Goal: Task Accomplishment & Management: Use online tool/utility

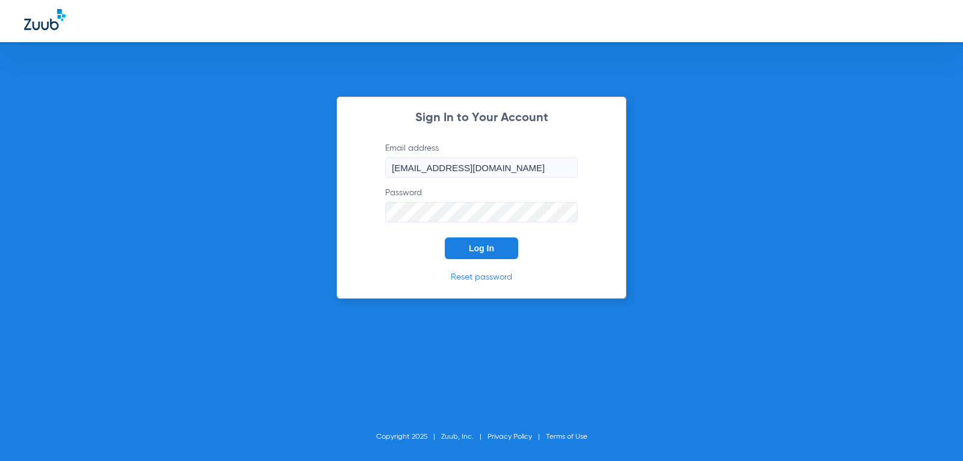
click at [486, 248] on span "Log In" at bounding box center [481, 248] width 25 height 10
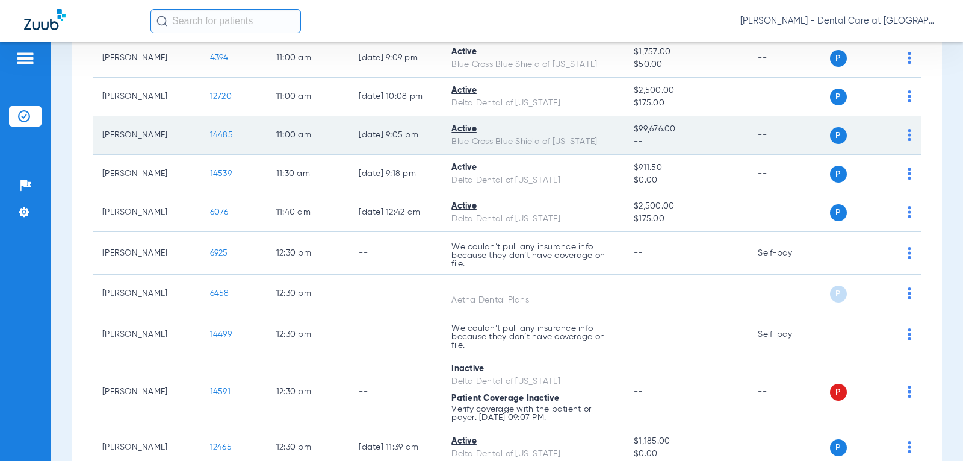
scroll to position [1445, 0]
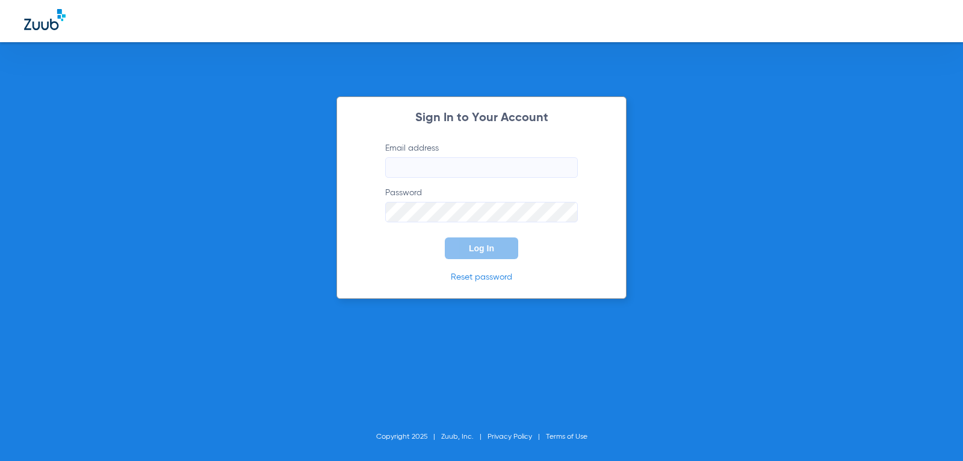
type input "stephaniepalmisano98@mydentalmail.com"
click at [501, 256] on button "Log In" at bounding box center [481, 248] width 73 height 22
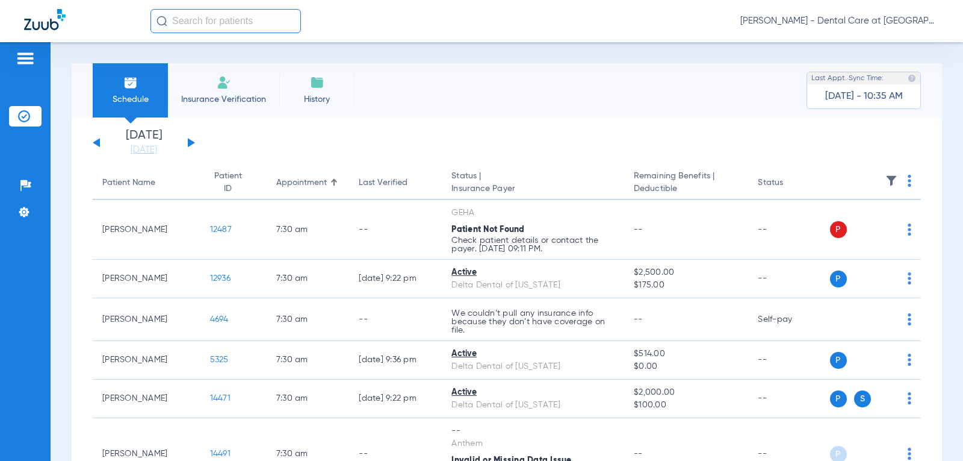
click at [190, 143] on button at bounding box center [191, 142] width 7 height 9
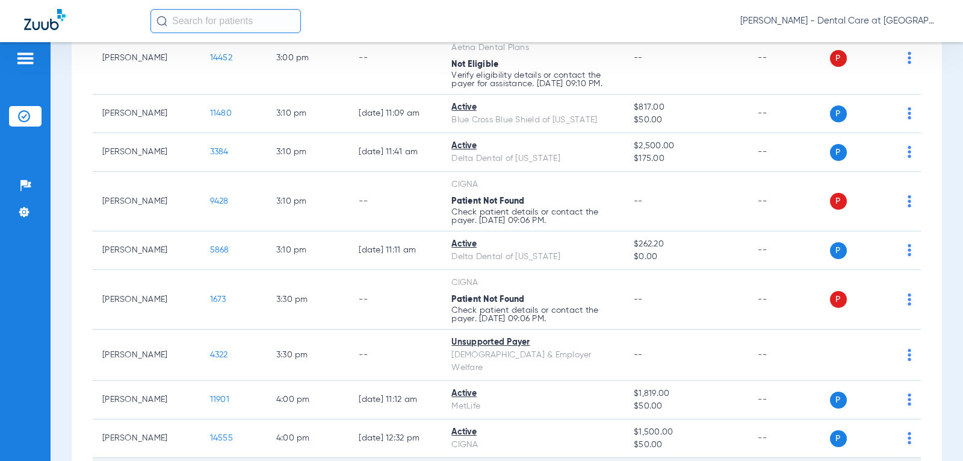
scroll to position [2610, 0]
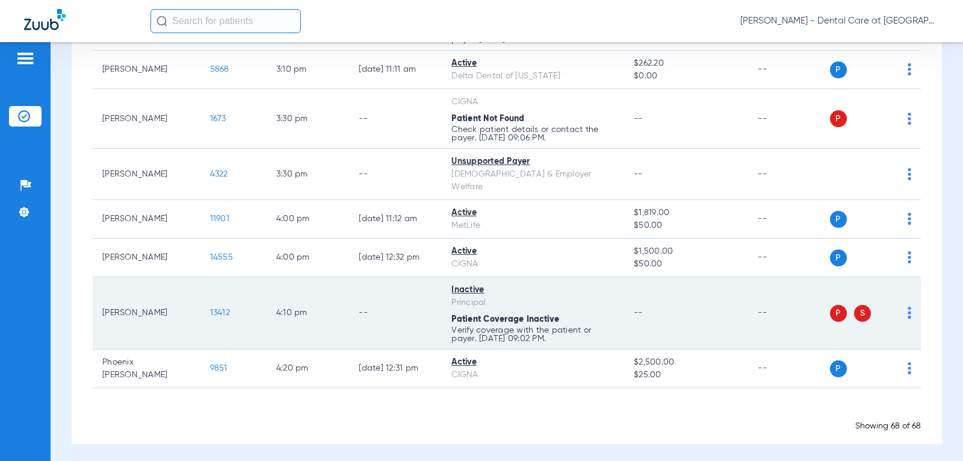
click at [392, 342] on td "--" at bounding box center [395, 313] width 93 height 72
click at [328, 320] on td "4:10 PM" at bounding box center [308, 313] width 83 height 72
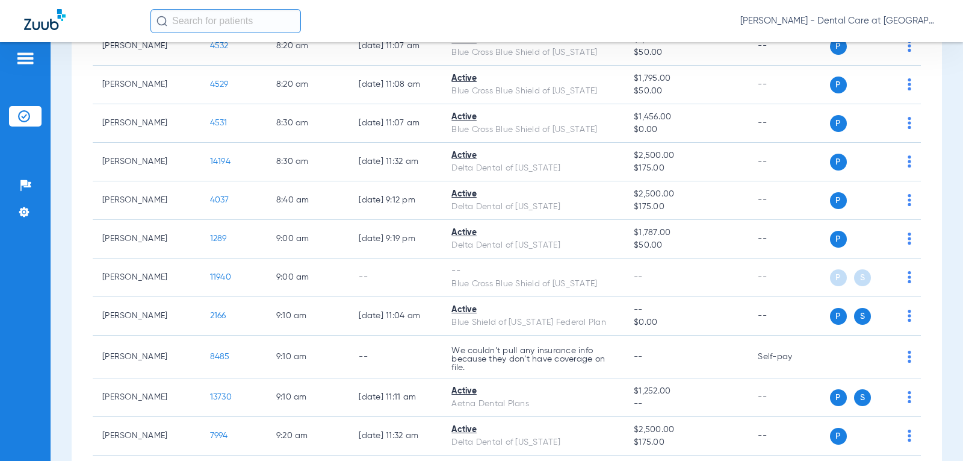
scroll to position [502, 0]
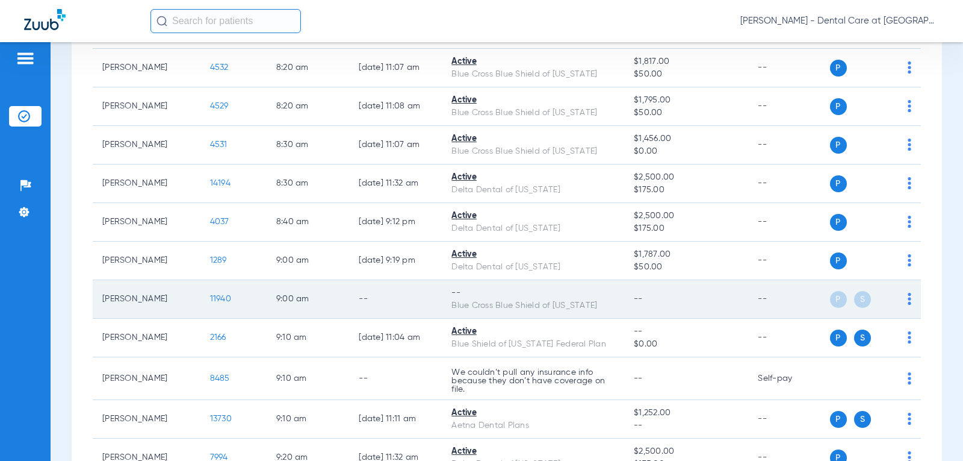
click at [526, 305] on div "Blue Cross Blue Shield of [US_STATE]" at bounding box center [533, 305] width 163 height 13
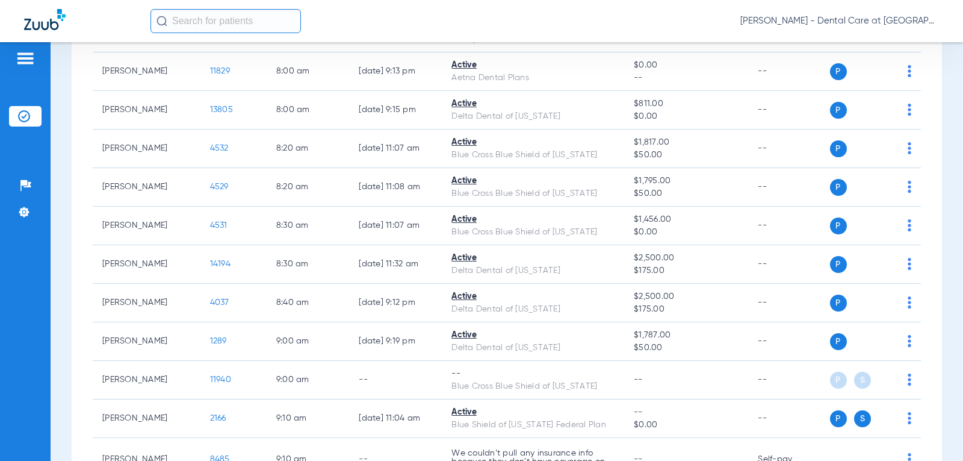
scroll to position [482, 0]
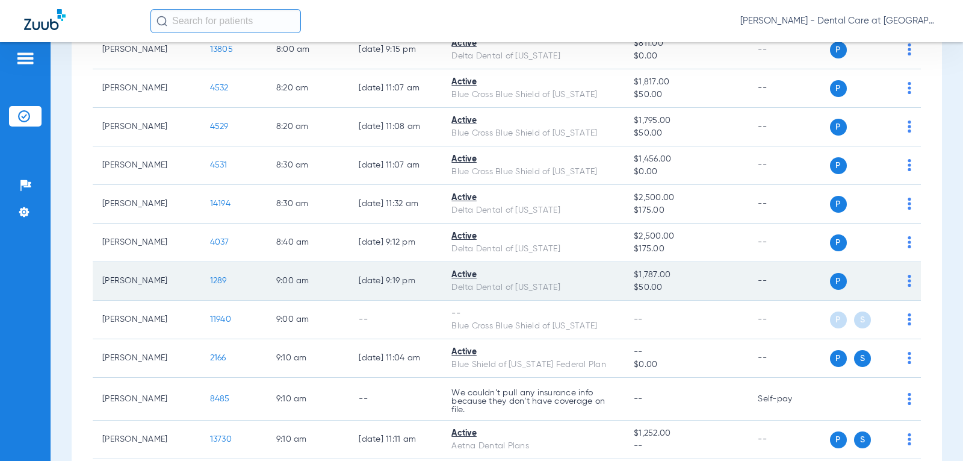
click at [724, 285] on span "$50.00" at bounding box center [686, 287] width 105 height 13
click at [461, 274] on div "Active" at bounding box center [533, 275] width 163 height 13
click at [549, 282] on div "Delta Dental of [US_STATE]" at bounding box center [533, 287] width 163 height 13
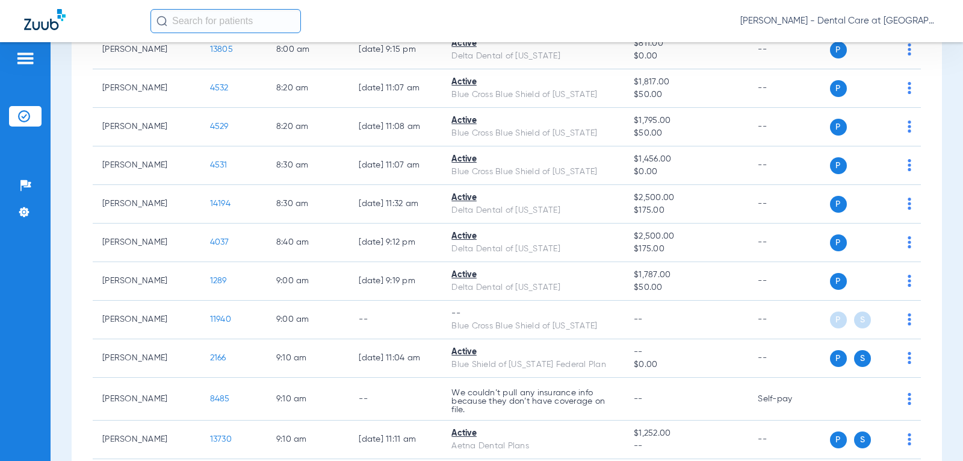
click at [262, 36] on div "[PERSON_NAME] - Dental Care at [GEOGRAPHIC_DATA]" at bounding box center [481, 21] width 963 height 42
click at [260, 24] on input "text" at bounding box center [226, 21] width 151 height 24
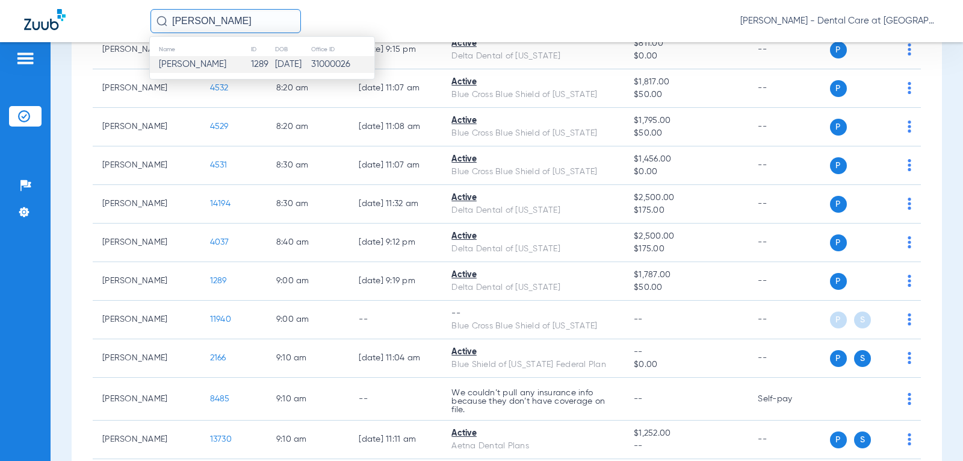
click at [250, 62] on td "1289" at bounding box center [262, 64] width 24 height 17
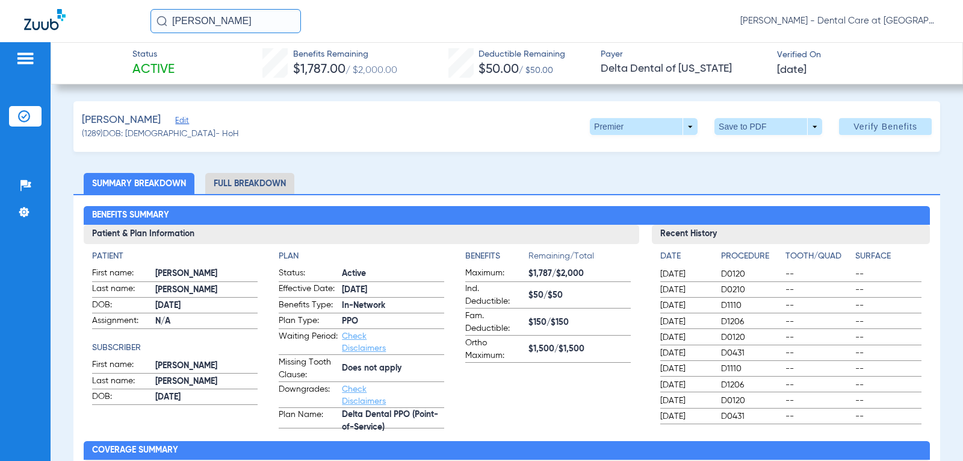
click at [247, 178] on li "Full Breakdown" at bounding box center [249, 183] width 89 height 21
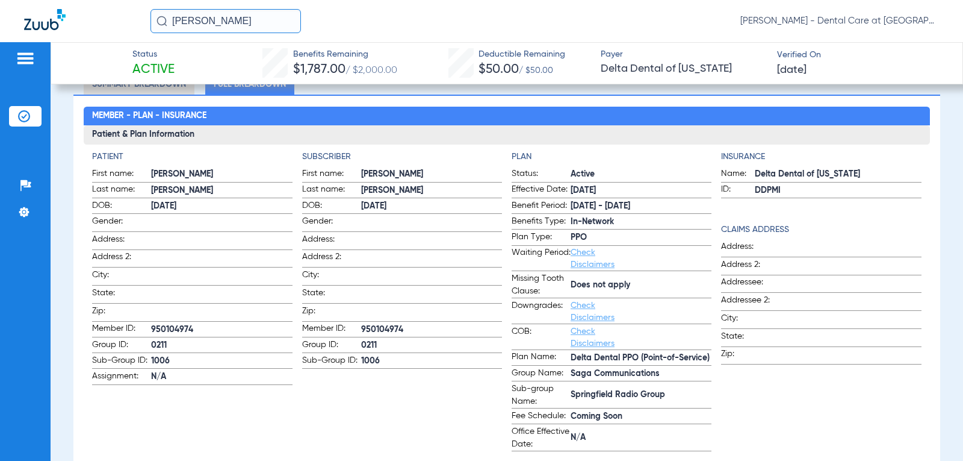
scroll to position [120, 0]
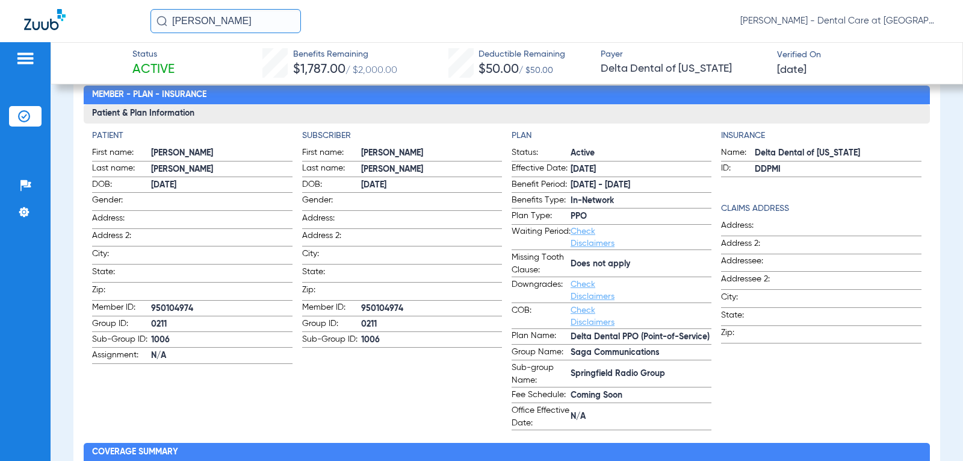
click at [574, 290] on link "Check Disclaimers" at bounding box center [593, 290] width 44 height 20
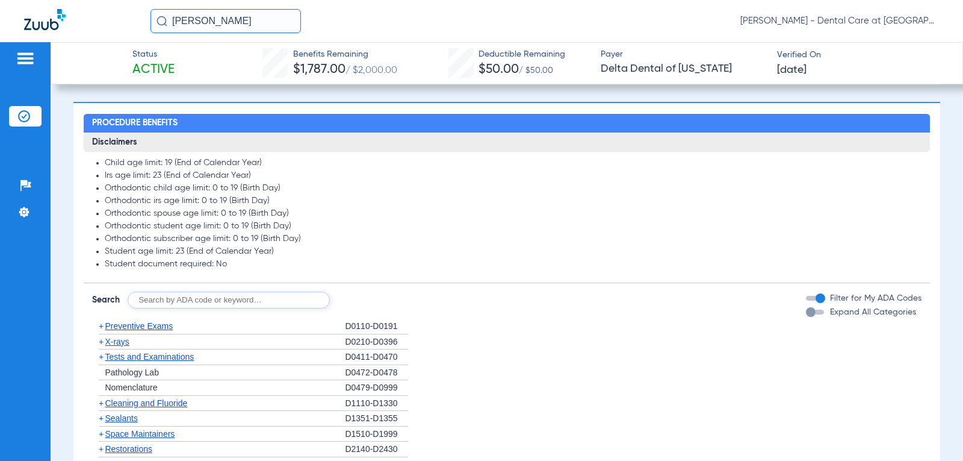
scroll to position [845, 0]
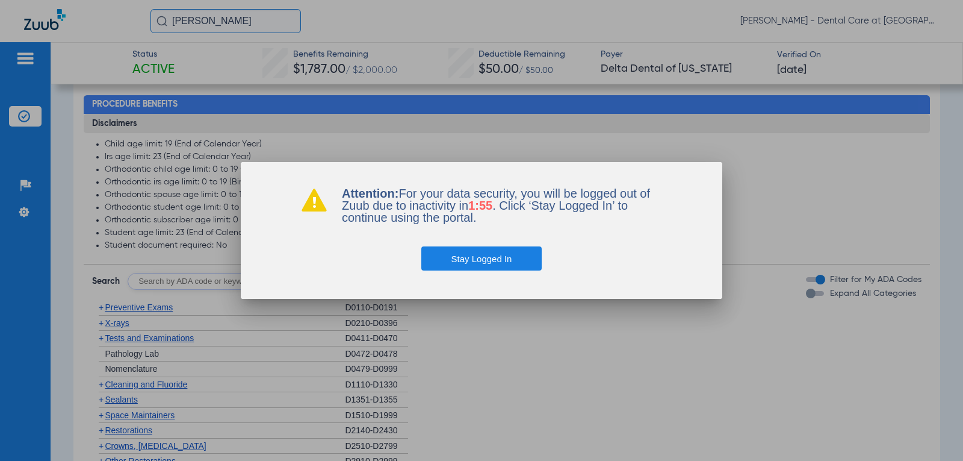
click at [462, 260] on button "Stay Logged In" at bounding box center [481, 258] width 121 height 24
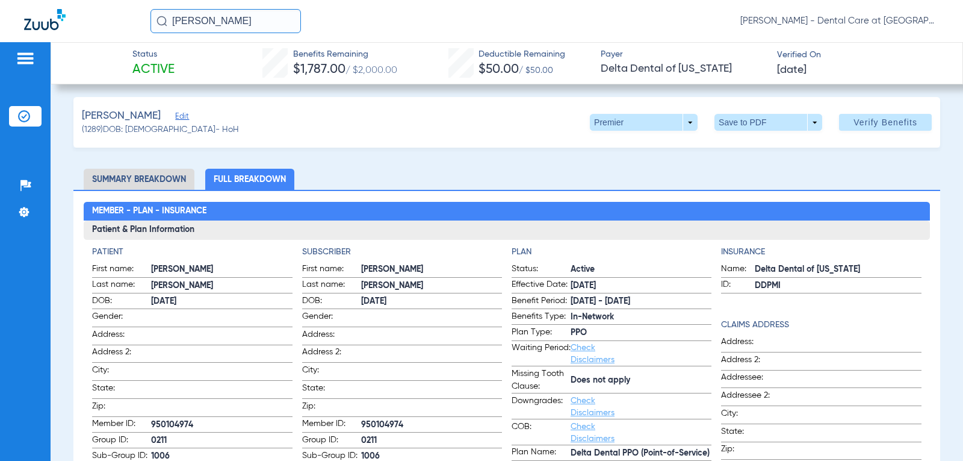
scroll to position [0, 0]
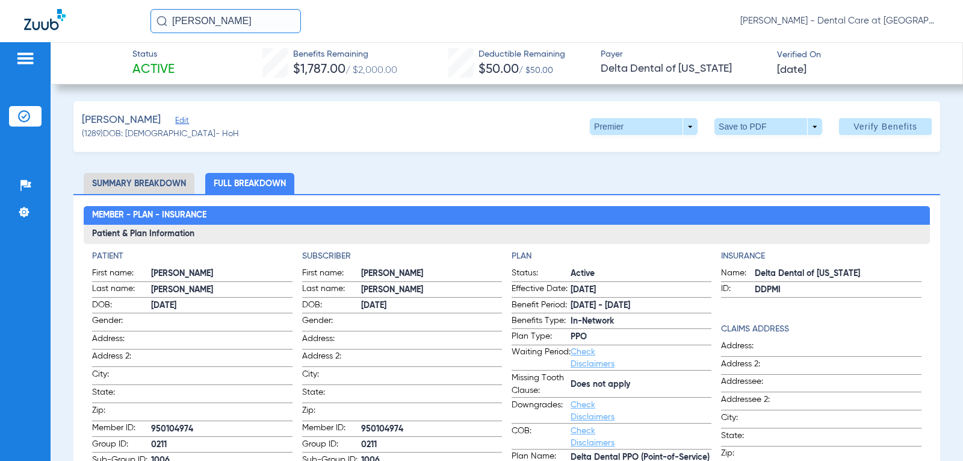
drag, startPoint x: 151, startPoint y: 22, endPoint x: -118, endPoint y: -7, distance: 270.0
click at [0, 0] on html "blake stade Stephanie Palmisano - Dental Care at Prairie Crossing Patients Insu…" at bounding box center [481, 230] width 963 height 461
type input "d"
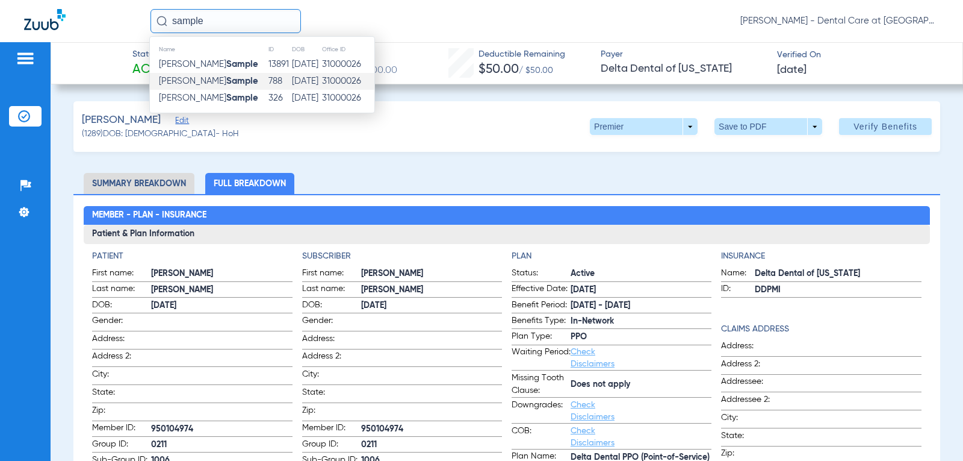
click at [226, 77] on strong "Sample" at bounding box center [242, 80] width 32 height 9
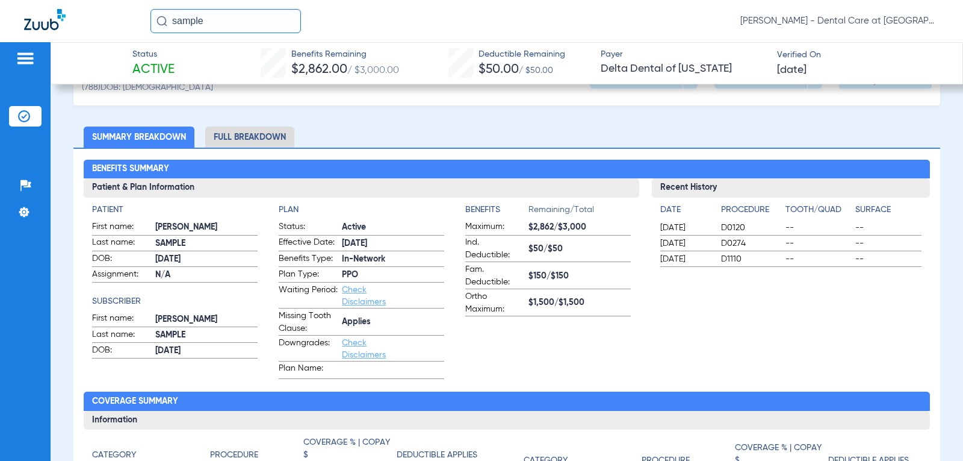
scroll to position [60, 0]
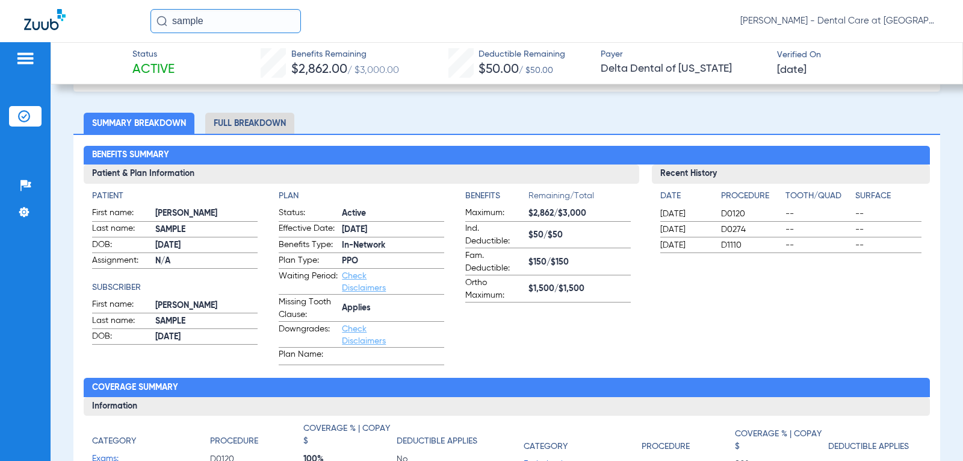
click at [258, 132] on li "Full Breakdown" at bounding box center [249, 123] width 89 height 21
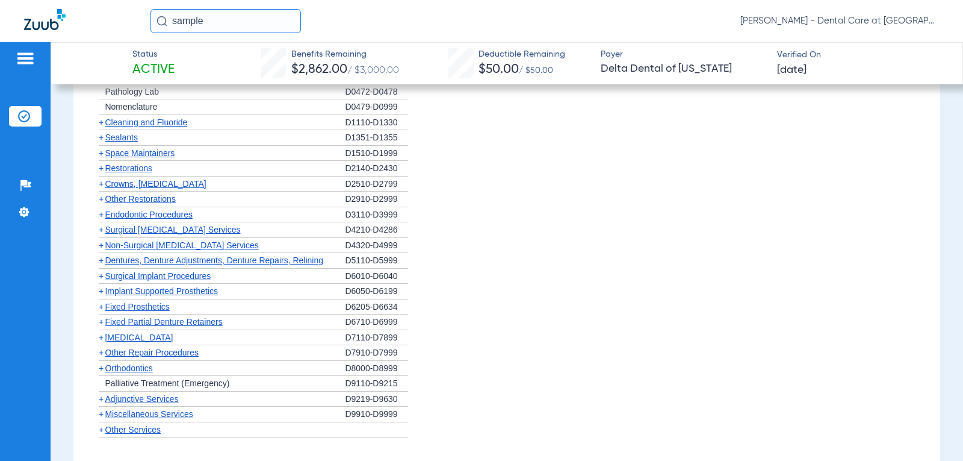
scroll to position [1505, 0]
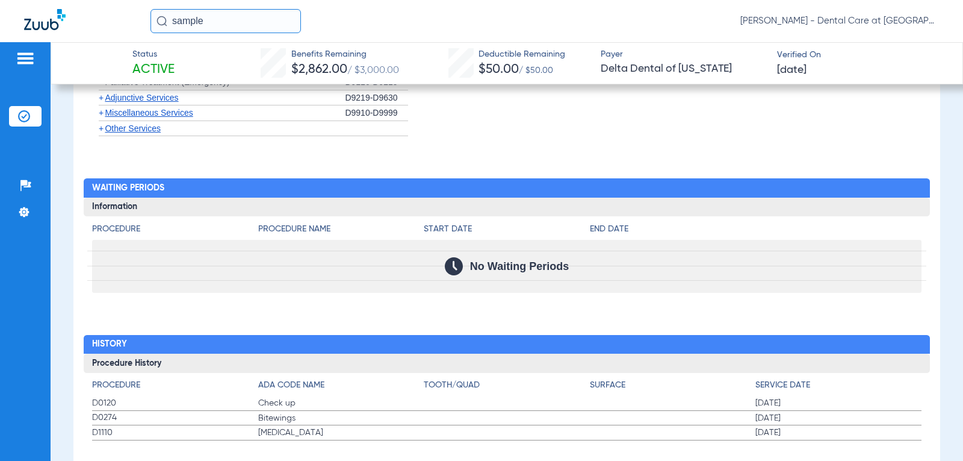
drag, startPoint x: 209, startPoint y: 26, endPoint x: 70, endPoint y: 19, distance: 139.3
click at [81, 19] on div "sample Stephanie Palmisano - Dental Care at Prairie Crossing" at bounding box center [481, 21] width 963 height 42
type input "ali"
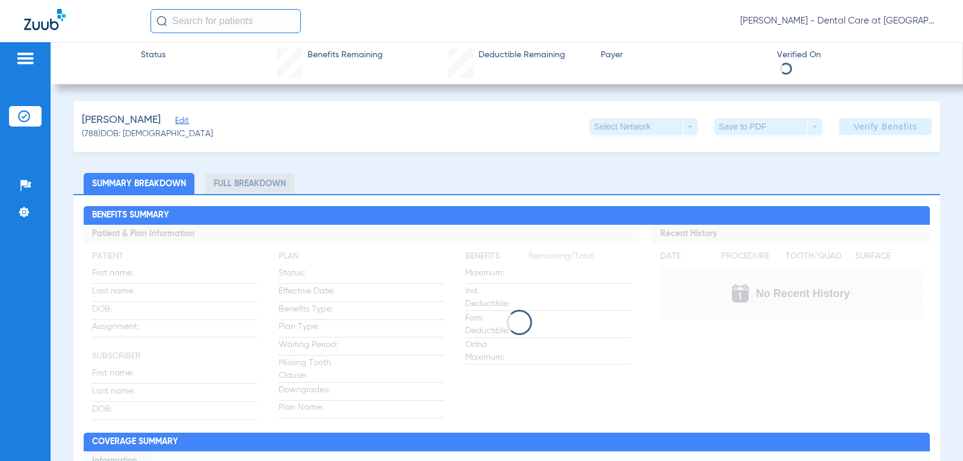
click at [225, 25] on input "text" at bounding box center [226, 21] width 151 height 24
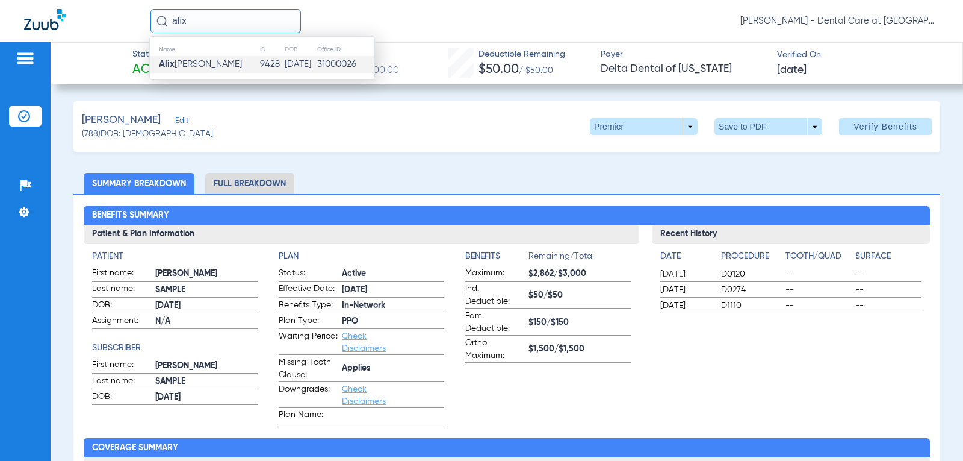
click at [260, 65] on td "9428" at bounding box center [272, 64] width 25 height 17
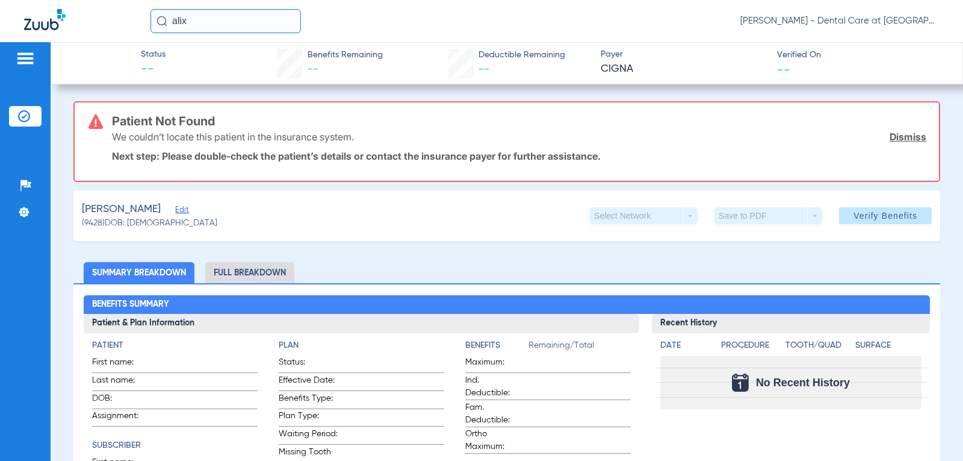
click at [149, 12] on div "alix Stephanie Palmisano - Dental Care at Prairie Crossing" at bounding box center [481, 21] width 963 height 42
type input "margaret"
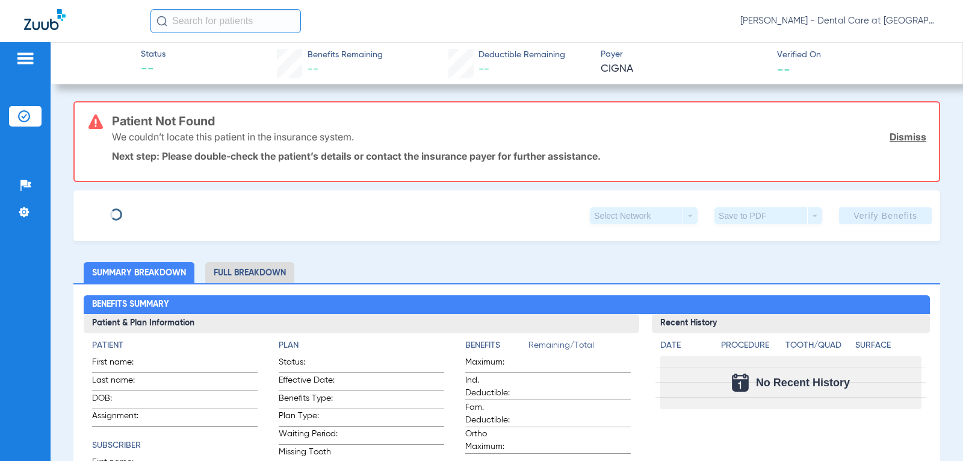
click at [251, 23] on input "text" at bounding box center [226, 21] width 151 height 24
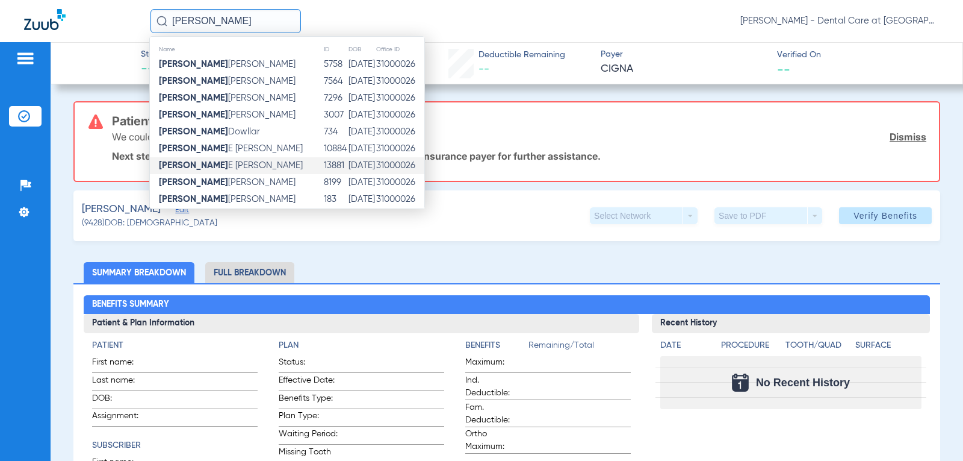
click at [323, 169] on td "13881" at bounding box center [335, 165] width 25 height 17
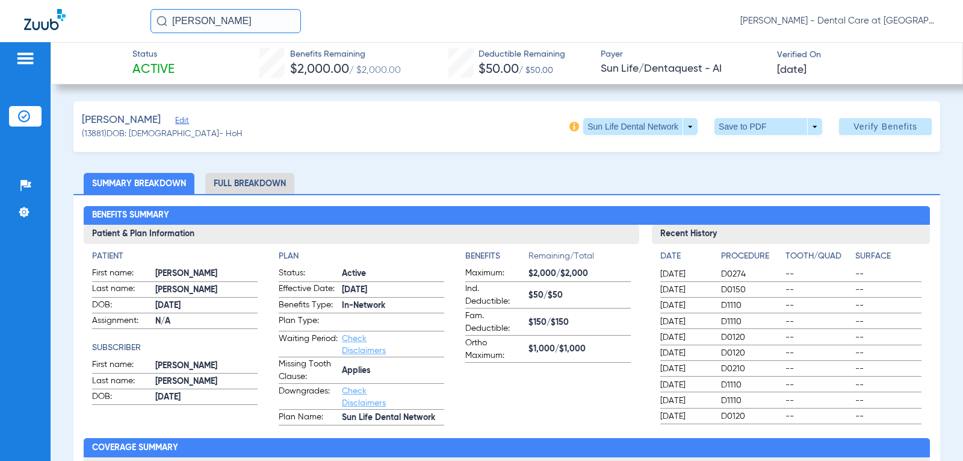
click at [259, 176] on li "Full Breakdown" at bounding box center [249, 183] width 89 height 21
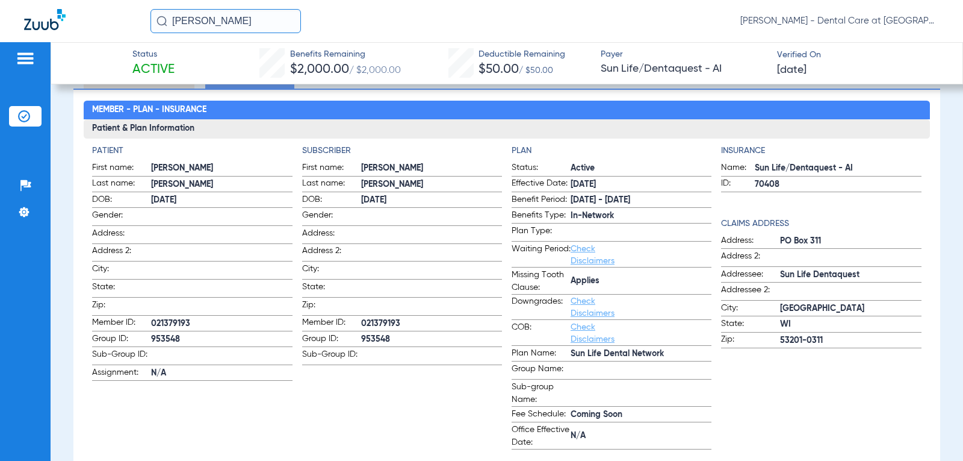
scroll to position [120, 0]
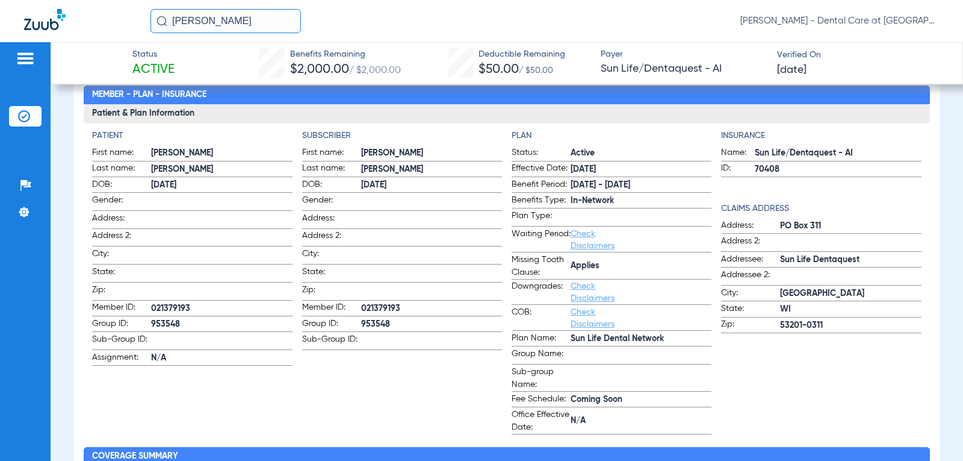
click at [0, 0] on html "margaret Stephanie Palmisano - Dental Care at Prairie Crossing Patients Insuran…" at bounding box center [481, 230] width 963 height 461
type input "[PERSON_NAME]"
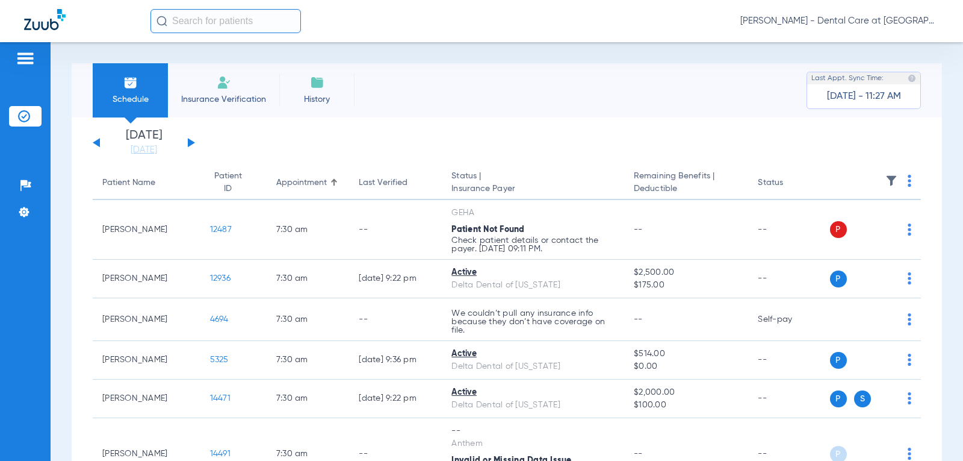
click at [238, 22] on input "text" at bounding box center [226, 21] width 151 height 24
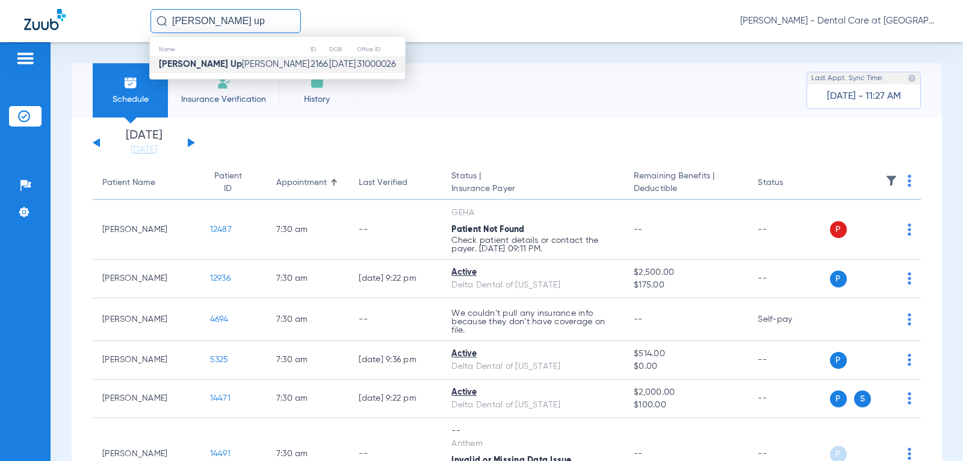
click at [329, 63] on td "[DATE]" at bounding box center [343, 64] width 28 height 17
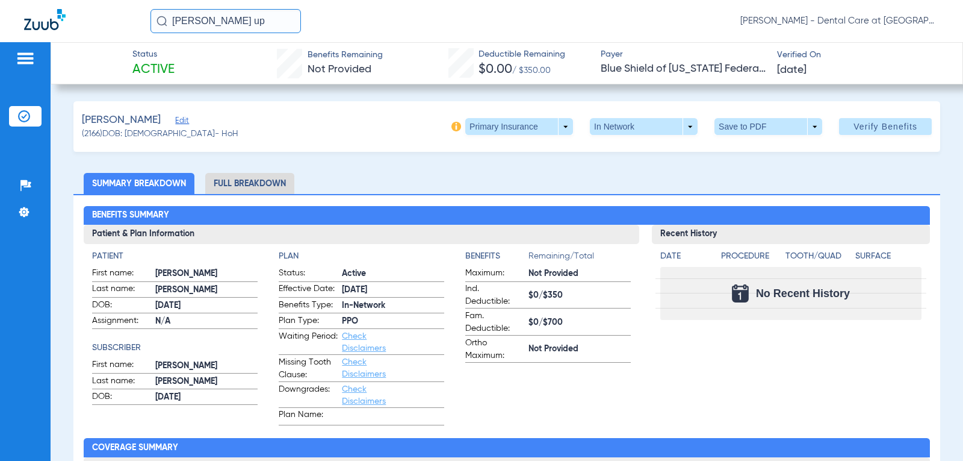
click at [246, 197] on div "Benefits Summary Patient & Plan Information Patient First name: [PERSON_NAME] L…" at bounding box center [506, 432] width 867 height 476
click at [250, 192] on li "Full Breakdown" at bounding box center [249, 183] width 89 height 21
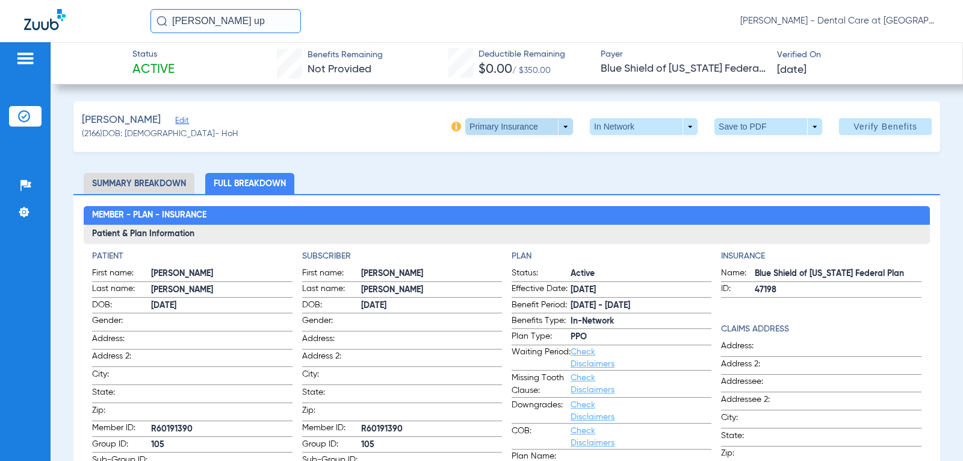
click at [484, 123] on span at bounding box center [519, 126] width 108 height 17
click at [415, 178] on div at bounding box center [481, 230] width 963 height 461
click at [520, 131] on span at bounding box center [519, 126] width 29 height 29
click at [502, 171] on span "Secondary Insurance" at bounding box center [506, 174] width 79 height 8
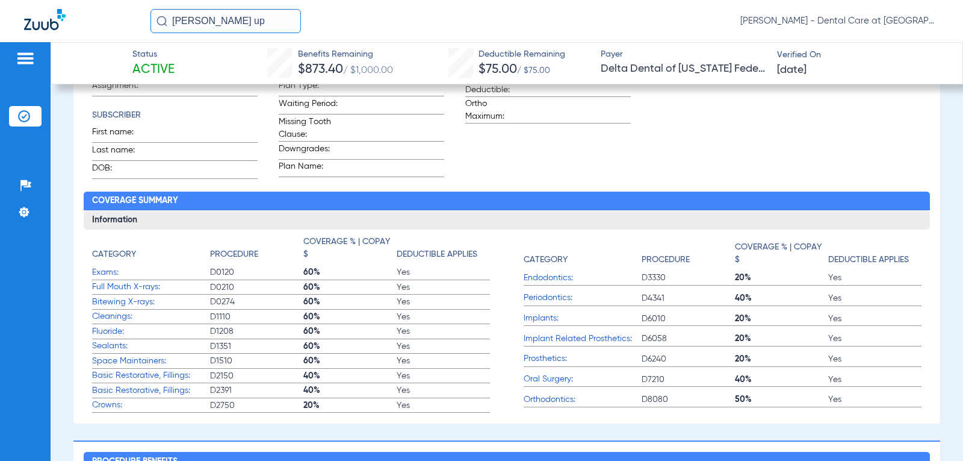
scroll to position [301, 0]
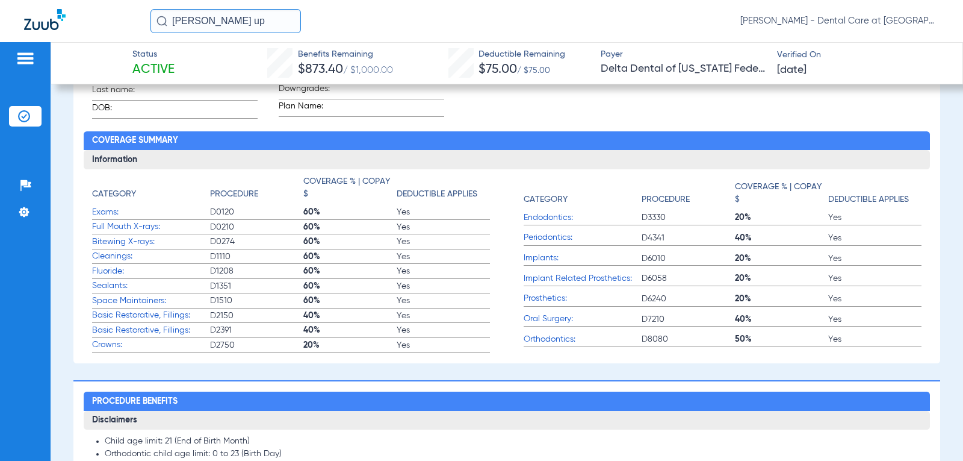
drag, startPoint x: 243, startPoint y: 22, endPoint x: -97, endPoint y: 24, distance: 340.2
click at [0, 24] on html "timothy up Stephanie Palmisano - Dental Care at Prairie Crossing Patients Insur…" at bounding box center [481, 230] width 963 height 461
type input "jaime"
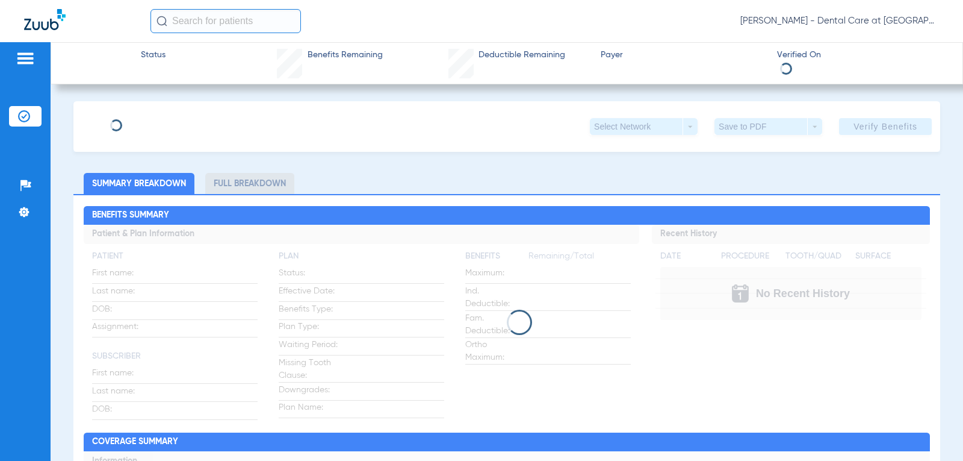
click at [225, 20] on input "text" at bounding box center [226, 21] width 151 height 24
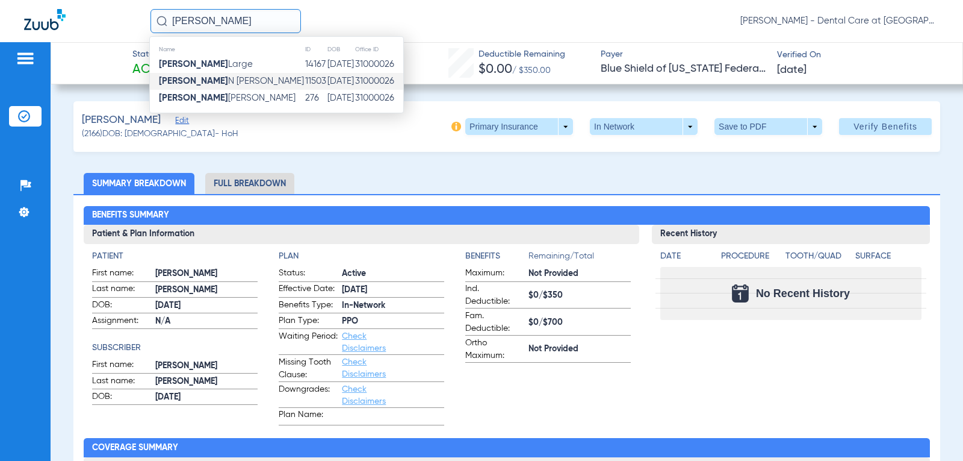
click at [213, 76] on span "Jaime N Berry" at bounding box center [231, 80] width 145 height 9
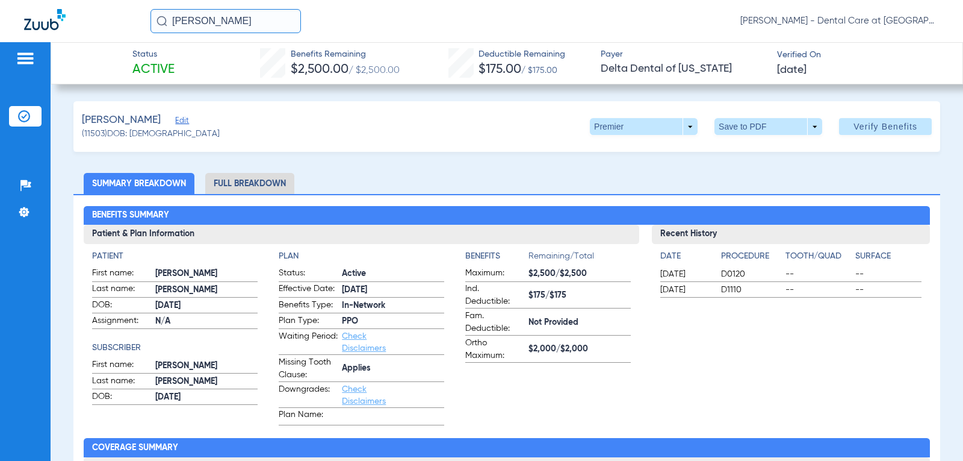
click at [247, 176] on li "Full Breakdown" at bounding box center [249, 183] width 89 height 21
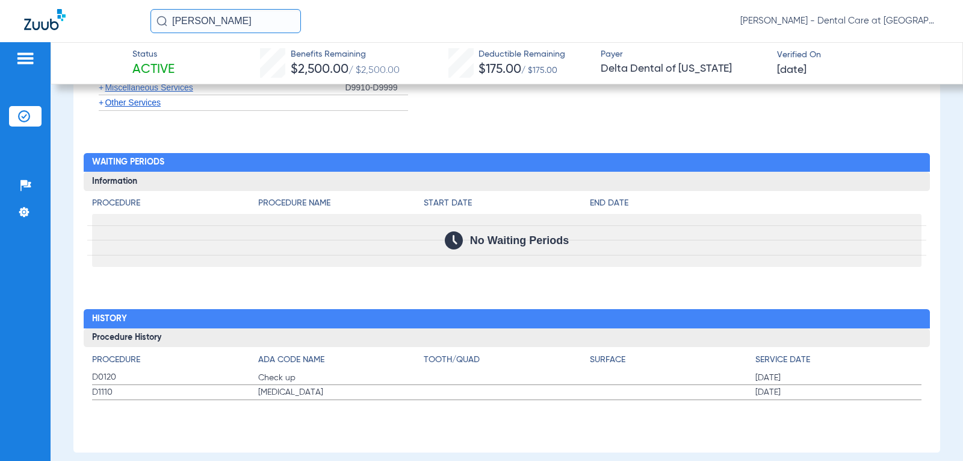
scroll to position [1573, 0]
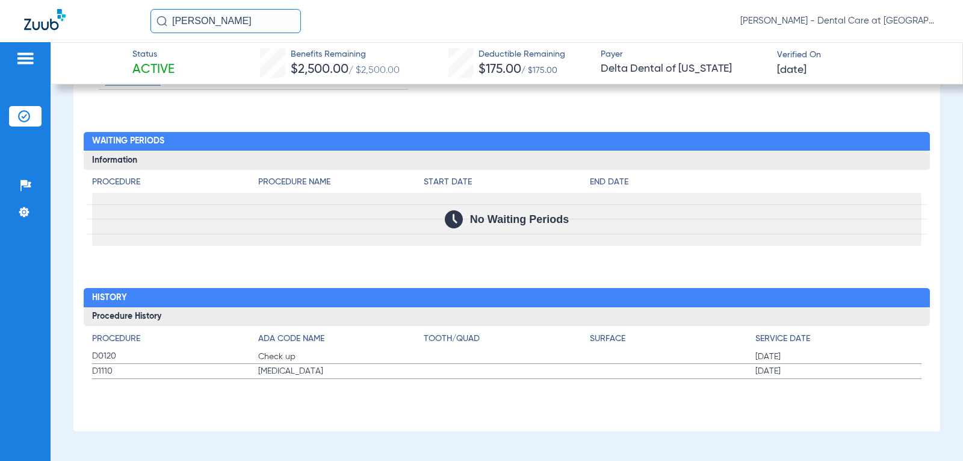
drag, startPoint x: 67, startPoint y: 30, endPoint x: -157, endPoint y: 30, distance: 223.4
click at [0, 30] on html "jaime Stephanie Palmisano - Dental Care at Prairie Crossing Patients Insurance …" at bounding box center [481, 230] width 963 height 461
type input "bone"
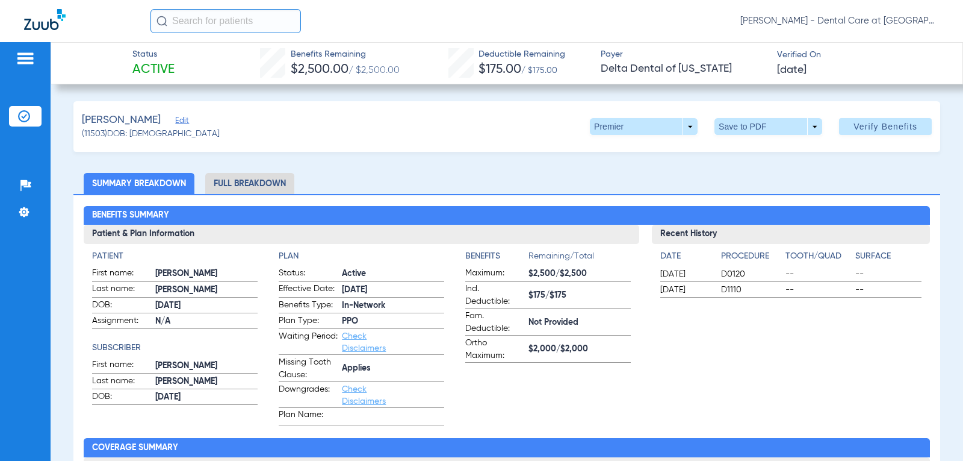
click at [205, 17] on input "text" at bounding box center [226, 21] width 151 height 24
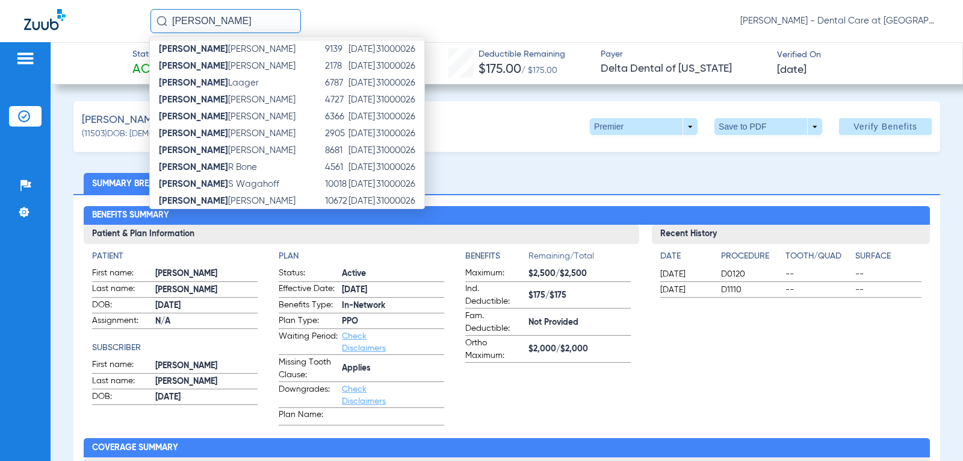
scroll to position [140, 0]
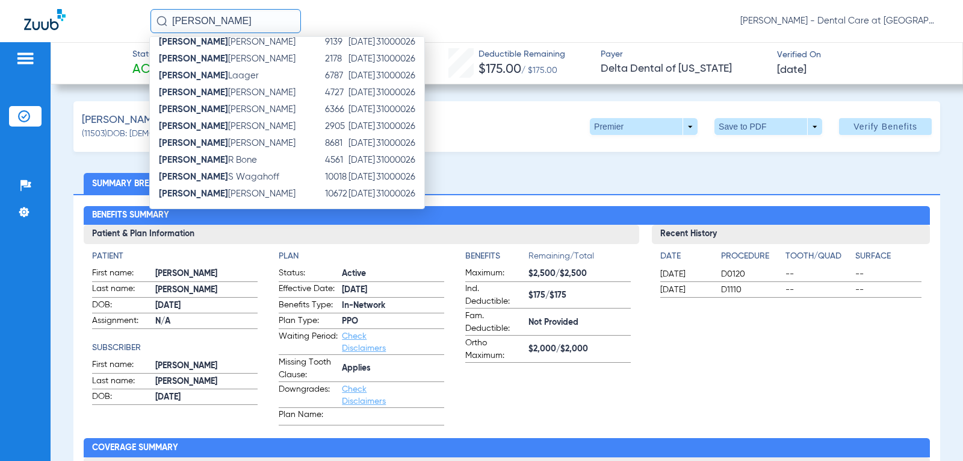
click at [325, 158] on td "4561" at bounding box center [336, 160] width 23 height 17
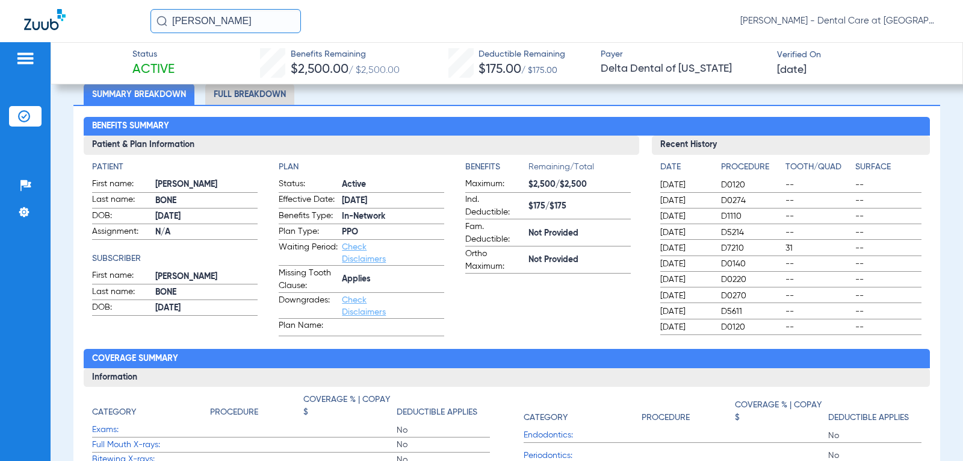
scroll to position [60, 0]
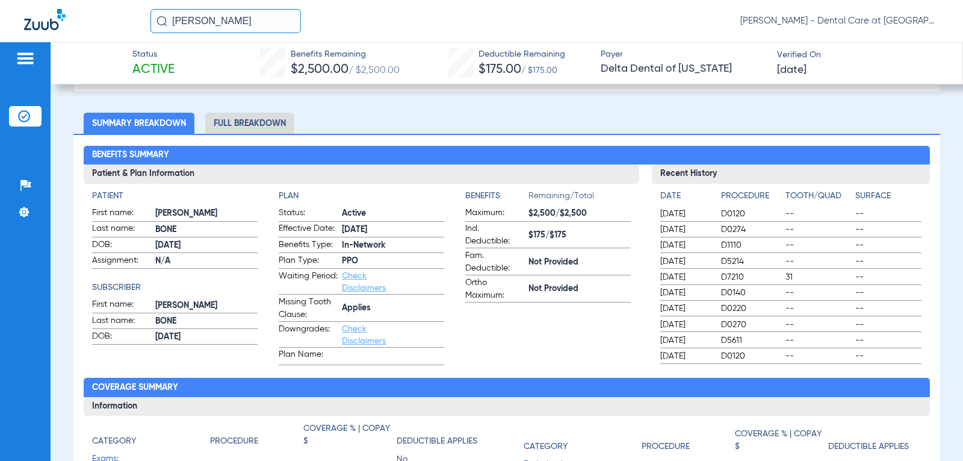
click at [263, 125] on li "Full Breakdown" at bounding box center [249, 123] width 89 height 21
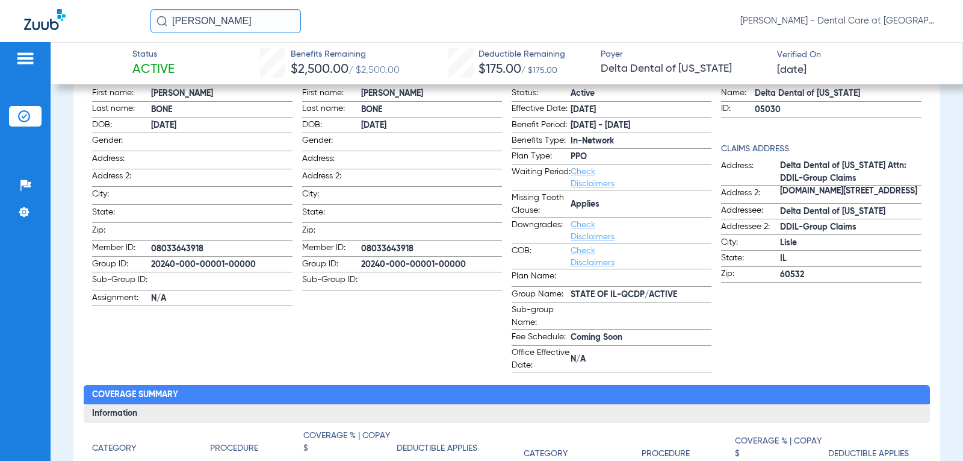
scroll to position [181, 0]
drag, startPoint x: 229, startPoint y: 17, endPoint x: -131, endPoint y: -30, distance: 363.1
click at [0, 0] on html "[PERSON_NAME] - Dental Care at [GEOGRAPHIC_DATA] Patients Insurance Verificatio…" at bounding box center [481, 230] width 963 height 461
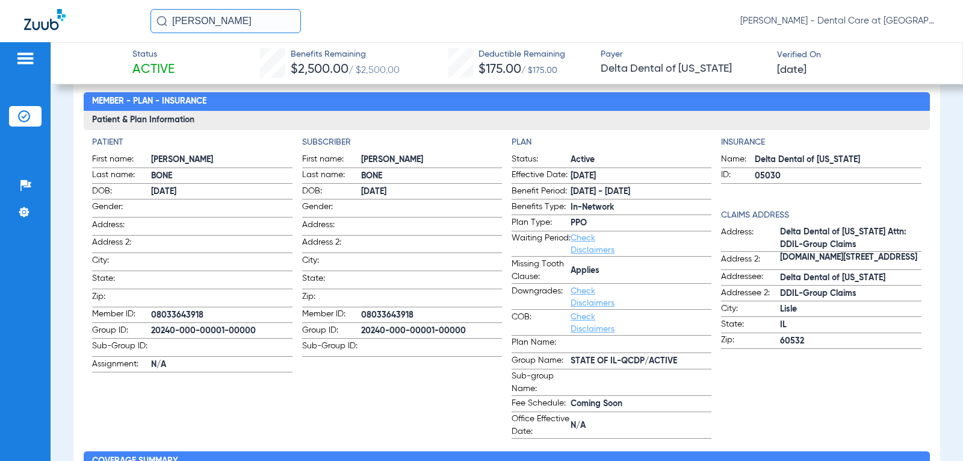
scroll to position [0, 0]
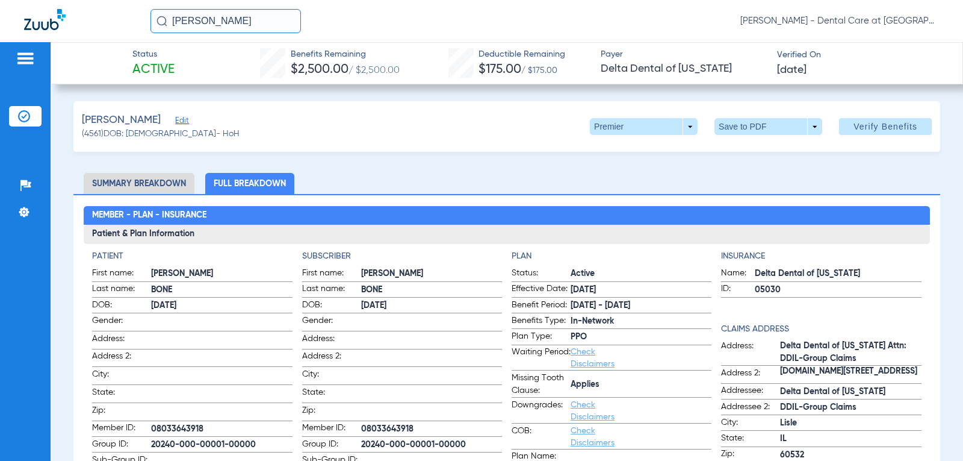
click at [31, 53] on img at bounding box center [25, 58] width 19 height 14
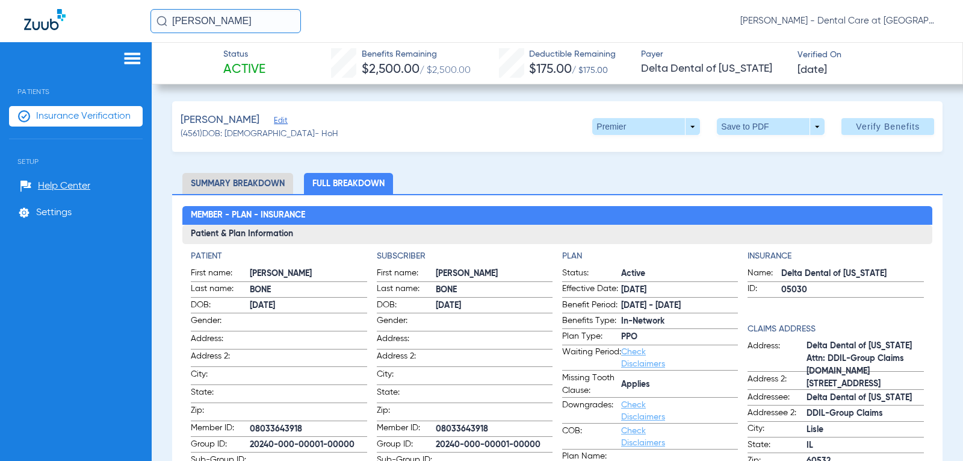
click at [62, 114] on span "Insurance Verification" at bounding box center [83, 116] width 95 height 12
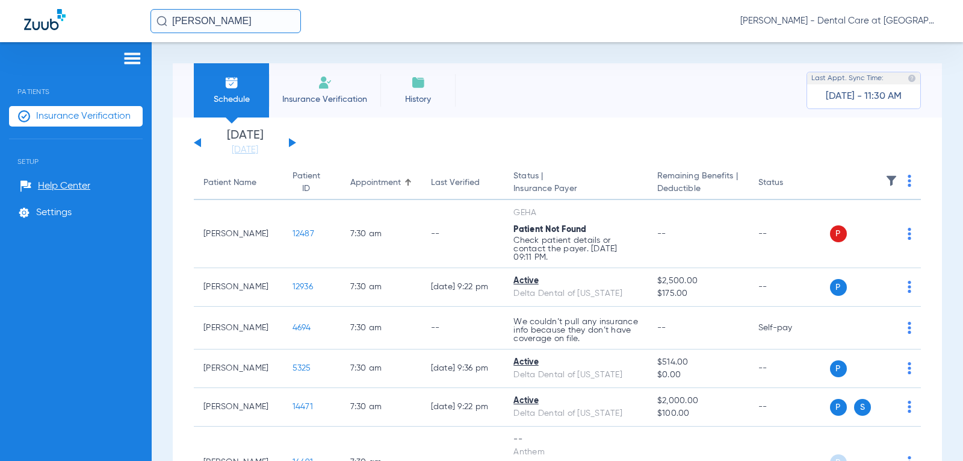
click at [291, 144] on button at bounding box center [292, 142] width 7 height 9
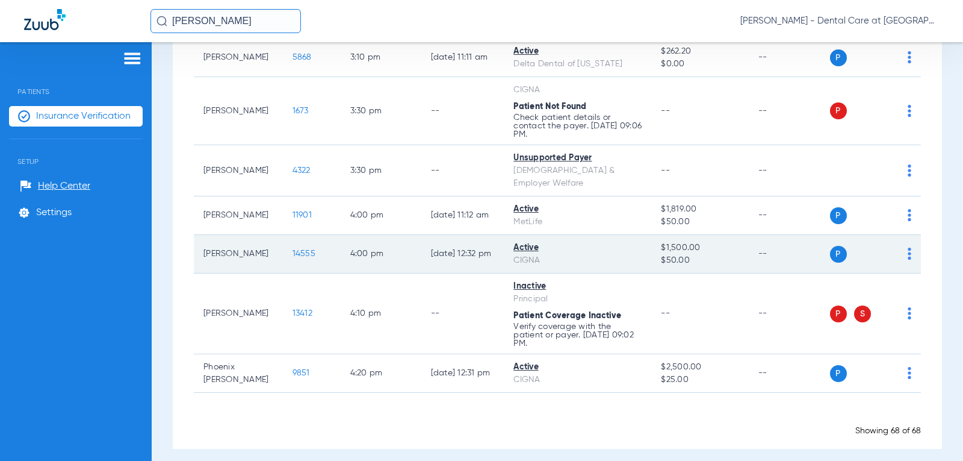
scroll to position [2830, 0]
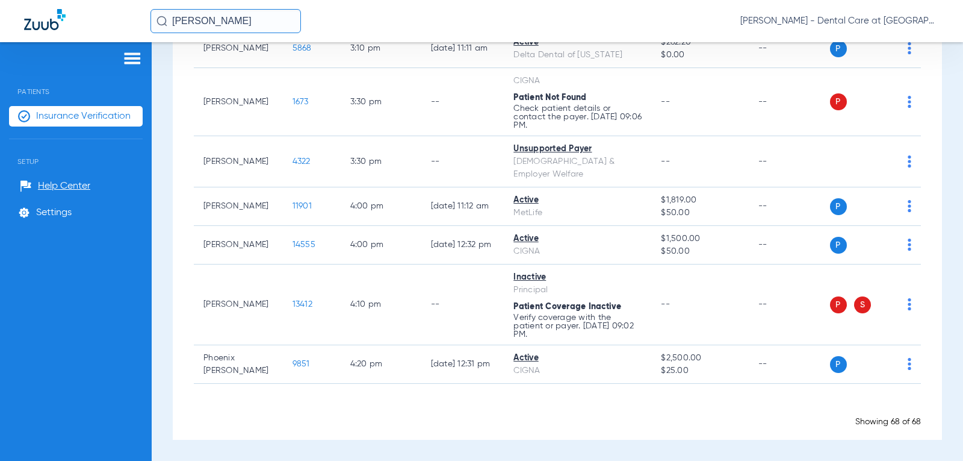
click at [257, 19] on input "[PERSON_NAME]" at bounding box center [226, 21] width 151 height 24
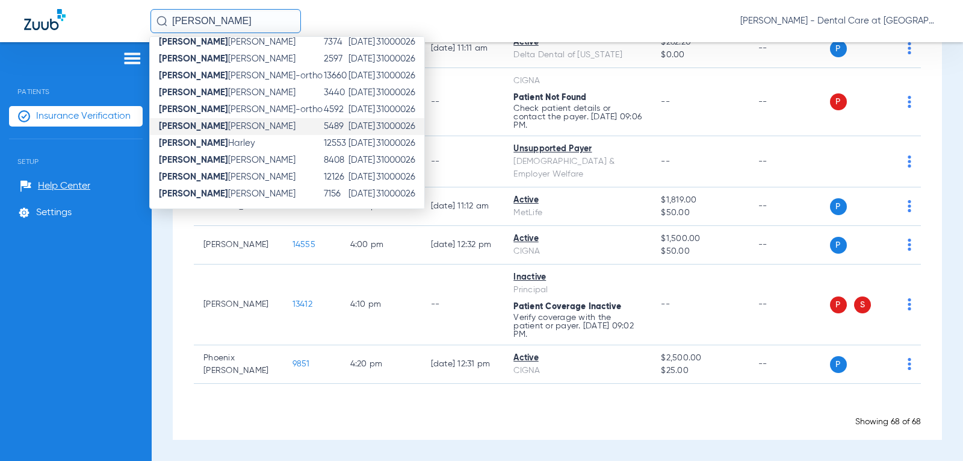
scroll to position [131, 0]
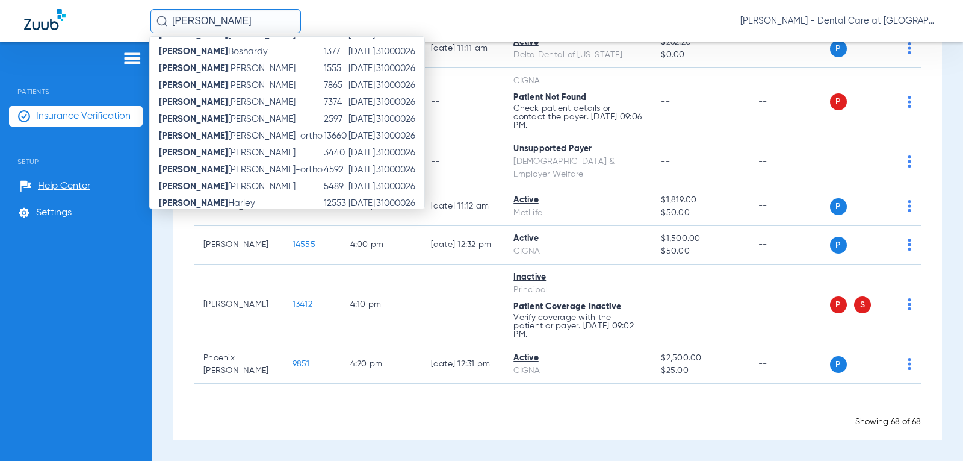
click at [222, 26] on input "[PERSON_NAME]" at bounding box center [226, 21] width 151 height 24
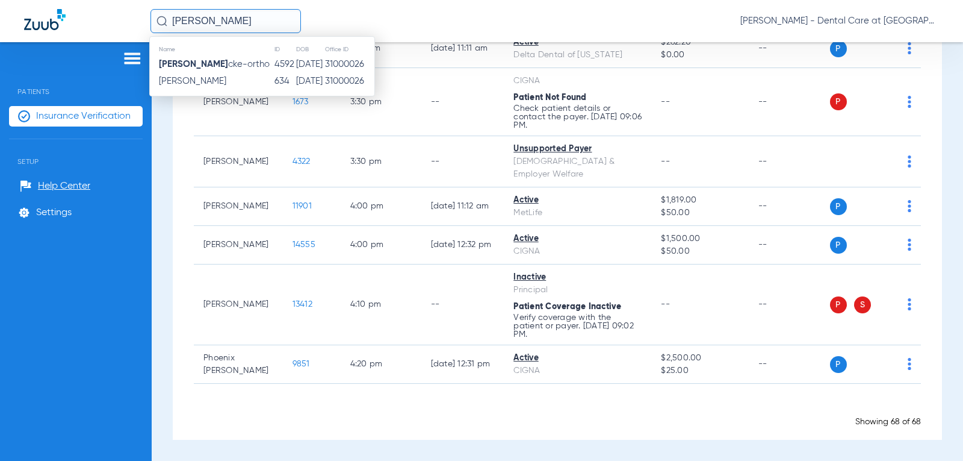
scroll to position [0, 0]
click at [217, 78] on span "[PERSON_NAME]" at bounding box center [192, 80] width 67 height 9
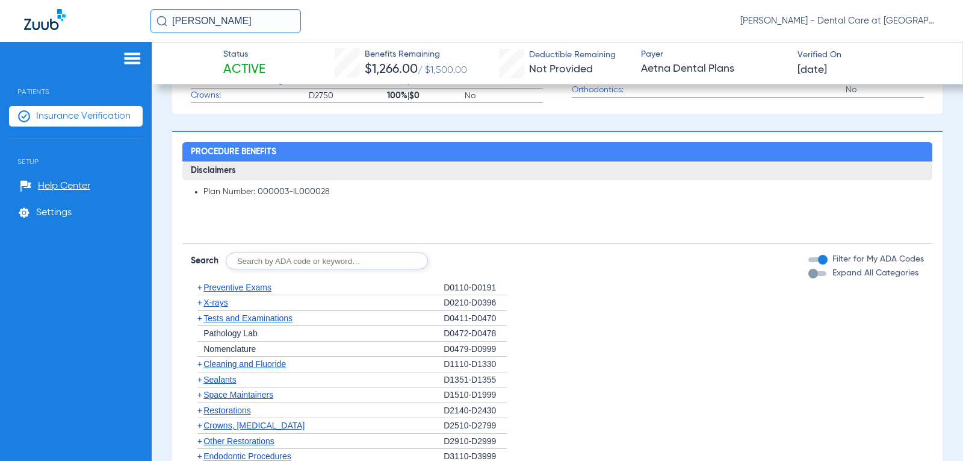
scroll to position [780, 0]
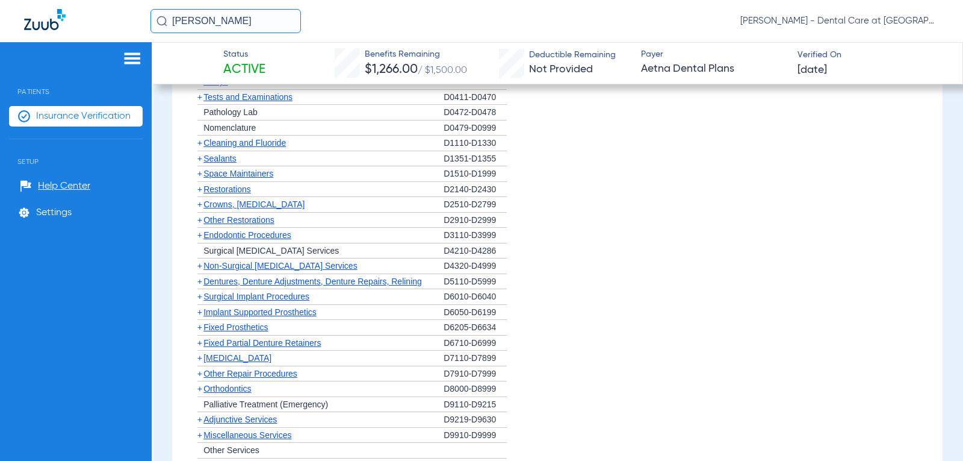
drag, startPoint x: 233, startPoint y: 22, endPoint x: -313, endPoint y: -19, distance: 547.1
click at [0, 0] on html "[PERSON_NAME] [PERSON_NAME] - Dental Care at [GEOGRAPHIC_DATA] Patients Insuran…" at bounding box center [481, 230] width 963 height 461
type input "faith"
click at [260, 21] on input "faith" at bounding box center [226, 21] width 151 height 24
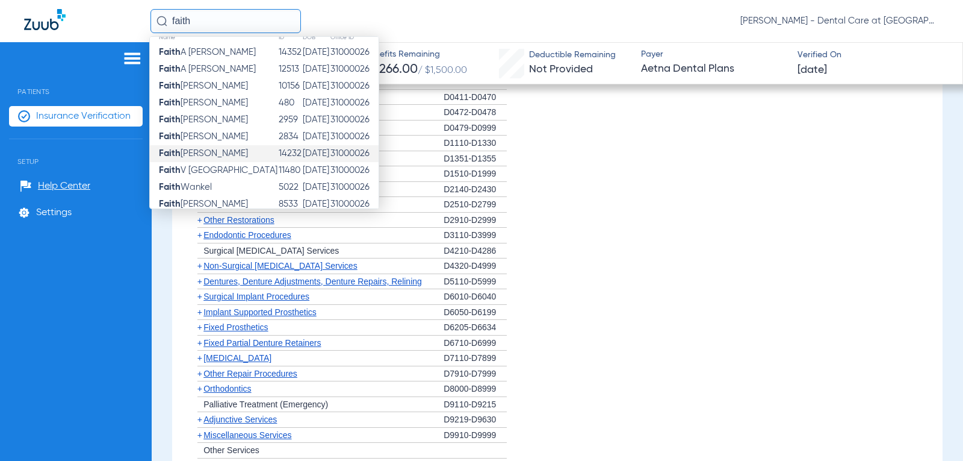
scroll to position [22, 0]
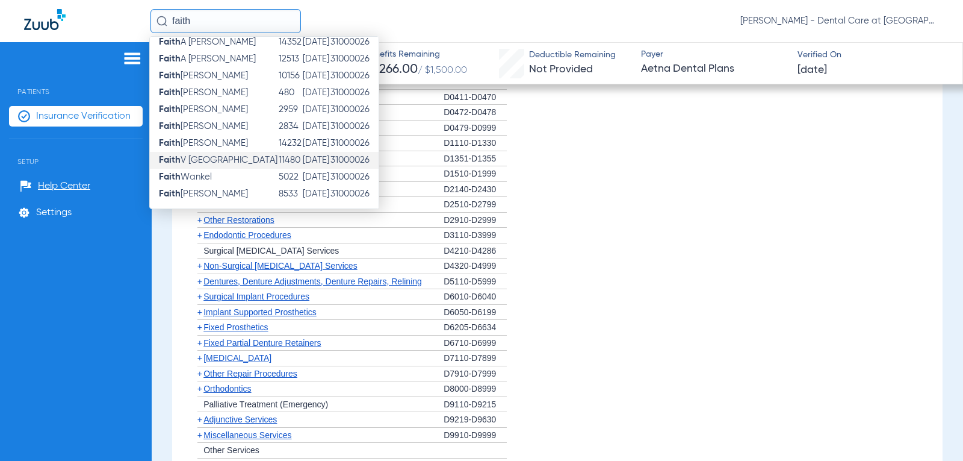
click at [237, 158] on span "[PERSON_NAME]" at bounding box center [218, 159] width 119 height 9
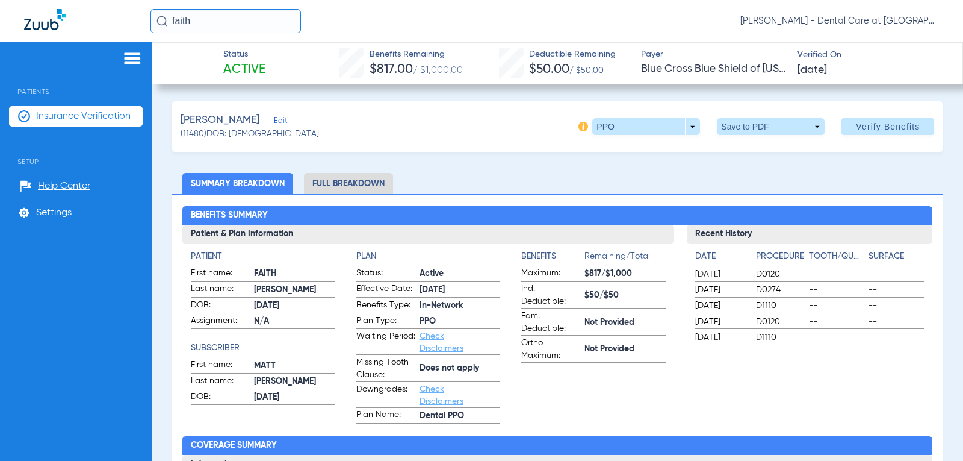
drag, startPoint x: 216, startPoint y: 26, endPoint x: -183, endPoint y: 26, distance: 399.2
click at [0, 26] on html "faith [PERSON_NAME] - Dental Care at [GEOGRAPHIC_DATA] Patients Insurance Verif…" at bounding box center [481, 230] width 963 height 461
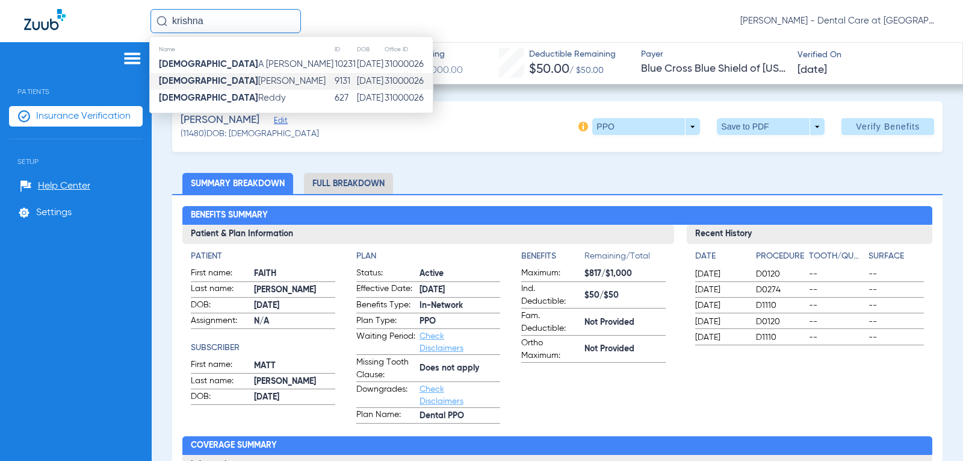
type input "krishna"
click at [356, 79] on td "[DATE]" at bounding box center [370, 81] width 28 height 17
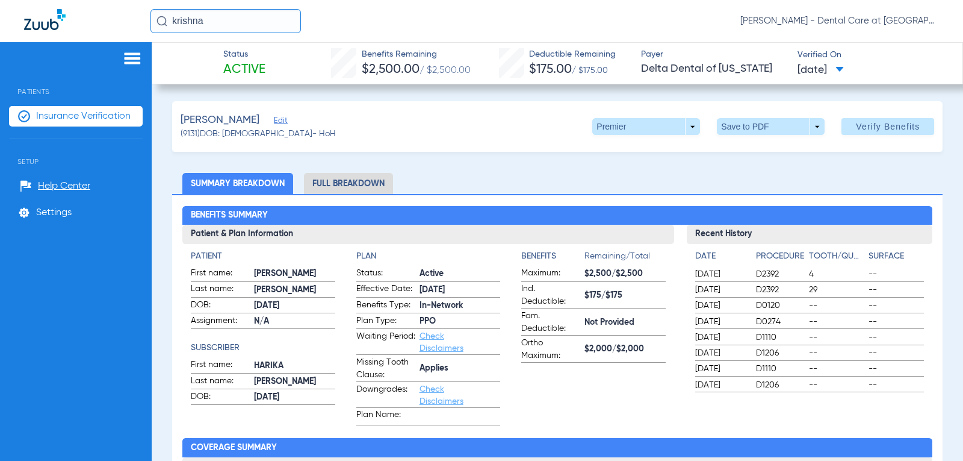
click at [361, 175] on li "Full Breakdown" at bounding box center [348, 183] width 89 height 21
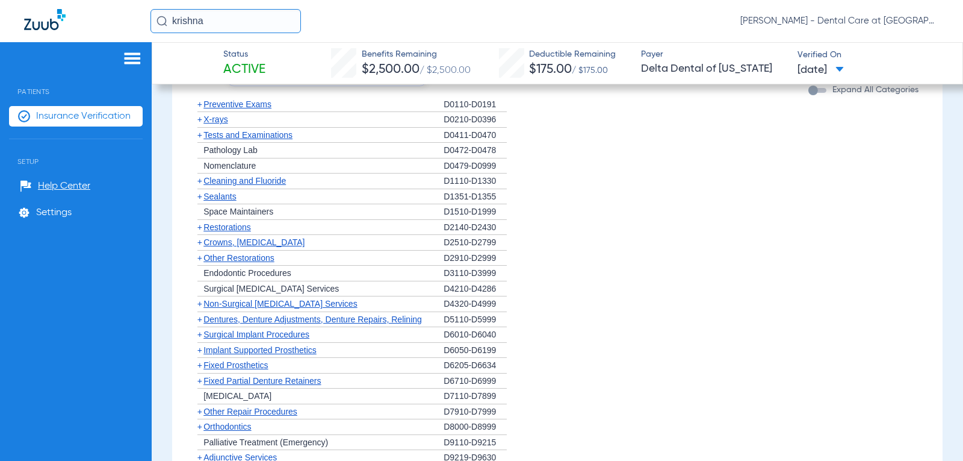
scroll to position [1325, 0]
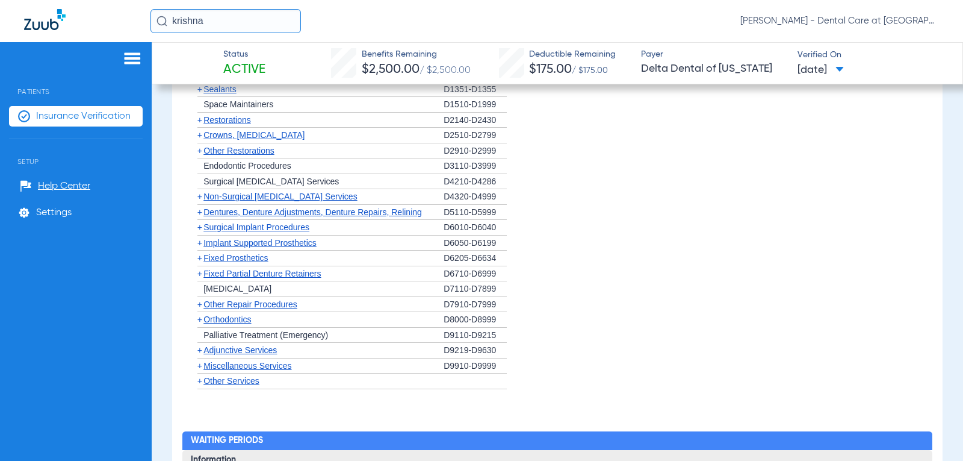
drag, startPoint x: 240, startPoint y: 22, endPoint x: -161, endPoint y: 22, distance: 401.0
click at [0, 22] on html "[PERSON_NAME] - Dental Care at [GEOGRAPHIC_DATA] Patients Insurance Verificatio…" at bounding box center [481, 230] width 963 height 461
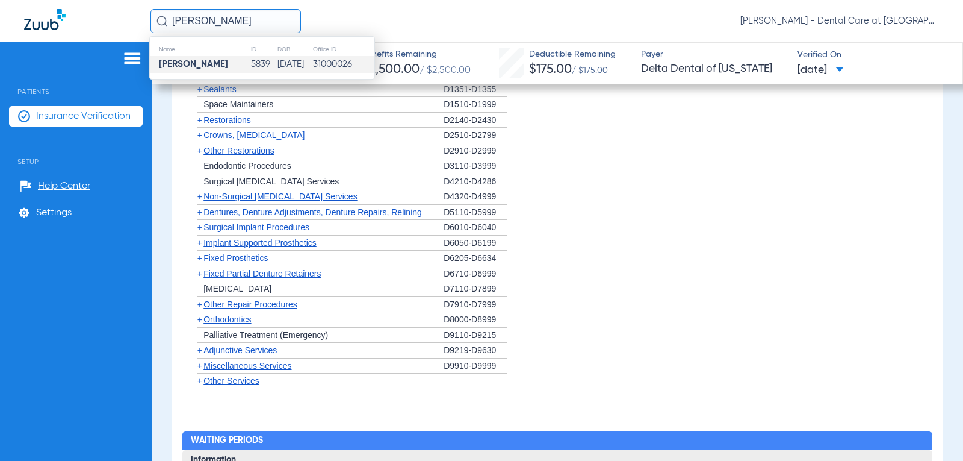
scroll to position [0, 0]
type input "[PERSON_NAME]"
click at [254, 68] on td "5839" at bounding box center [263, 64] width 26 height 17
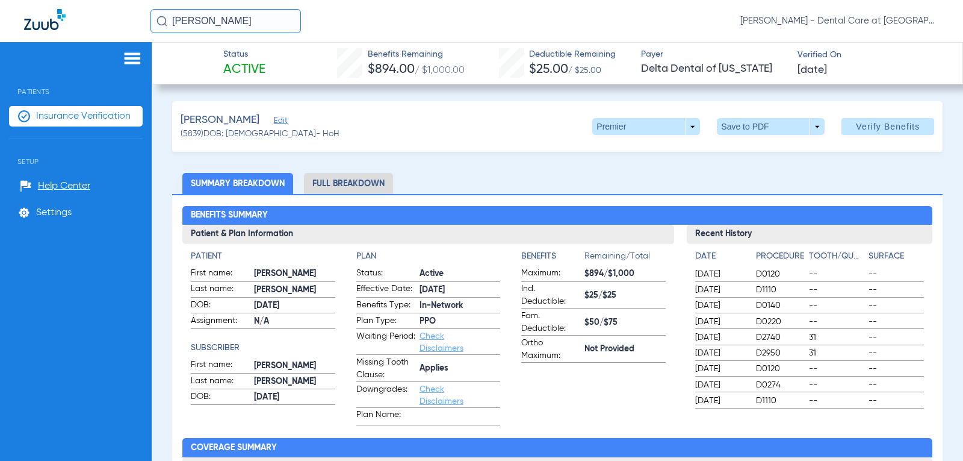
scroll to position [60, 0]
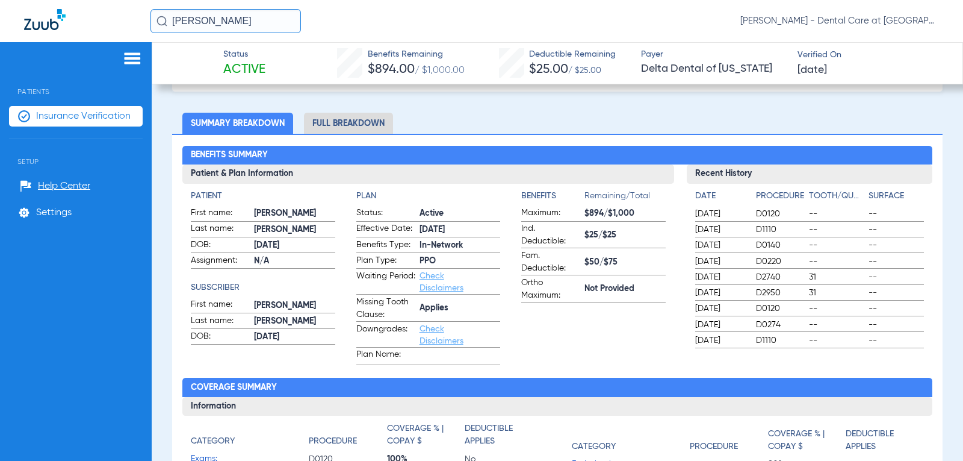
click at [372, 123] on li "Full Breakdown" at bounding box center [348, 123] width 89 height 21
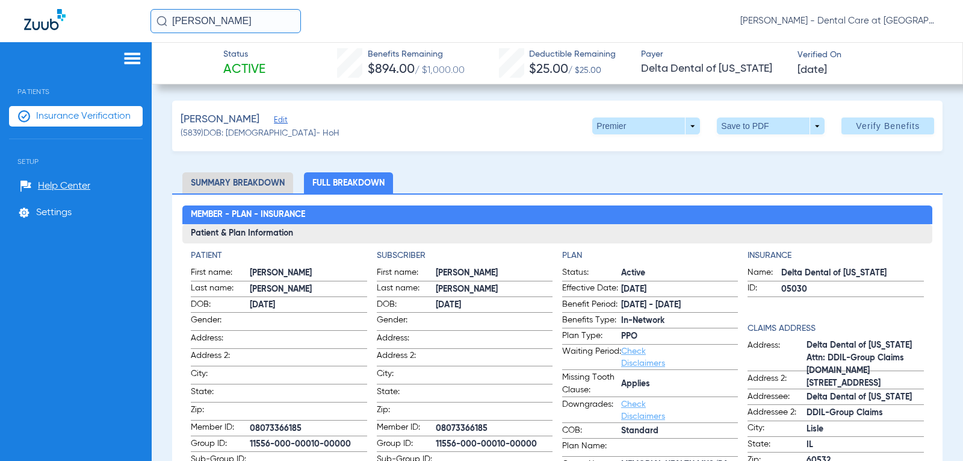
scroll to position [0, 0]
